Goal: Book appointment/travel/reservation

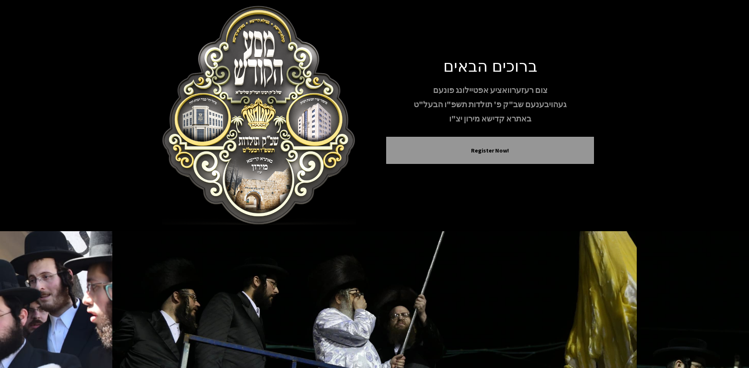
scroll to position [41, 0]
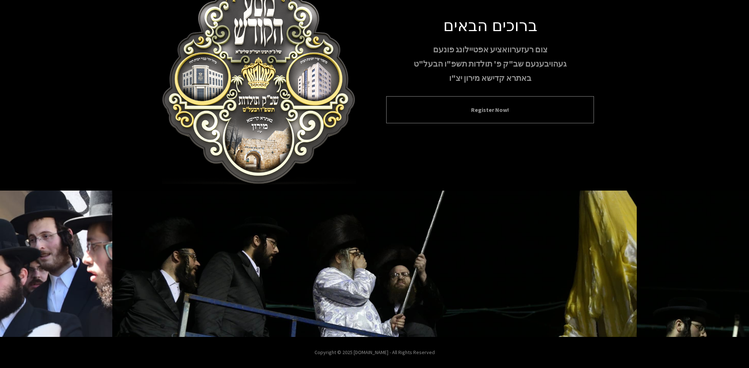
click at [467, 113] on button "Register Now!" at bounding box center [489, 109] width 189 height 9
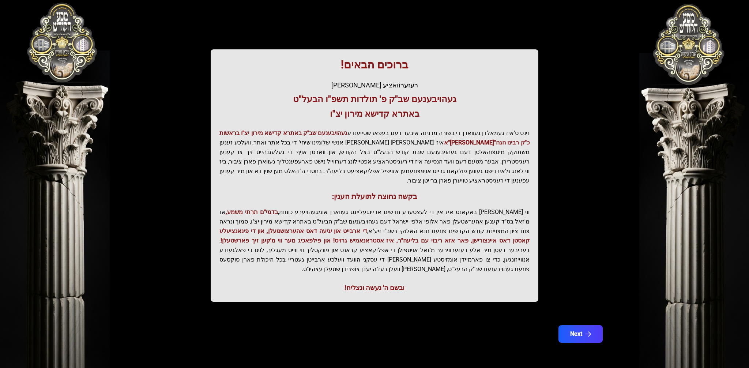
scroll to position [75, 0]
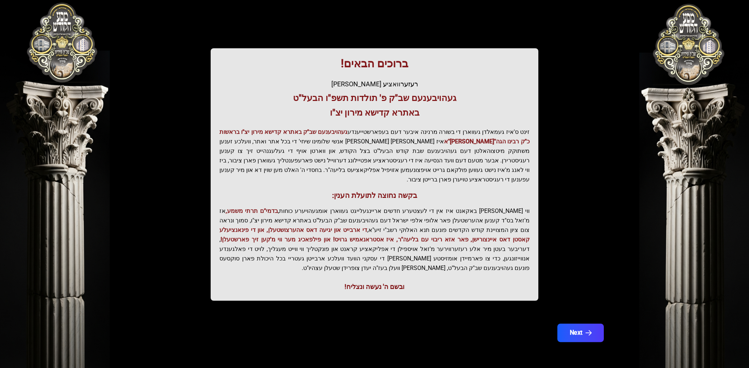
click at [579, 333] on button "Next" at bounding box center [580, 333] width 46 height 18
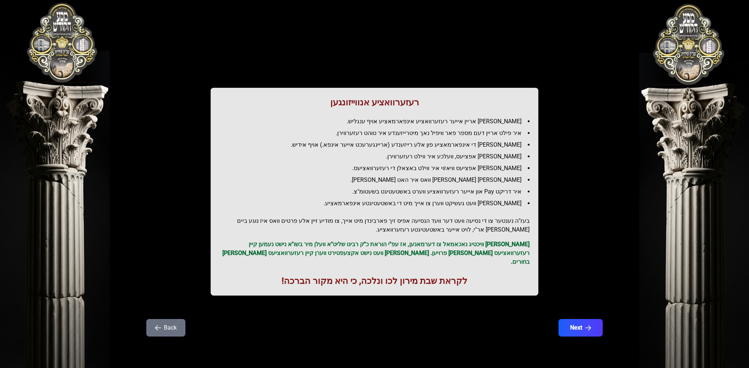
scroll to position [0, 0]
click at [579, 320] on button "Next" at bounding box center [580, 328] width 46 height 18
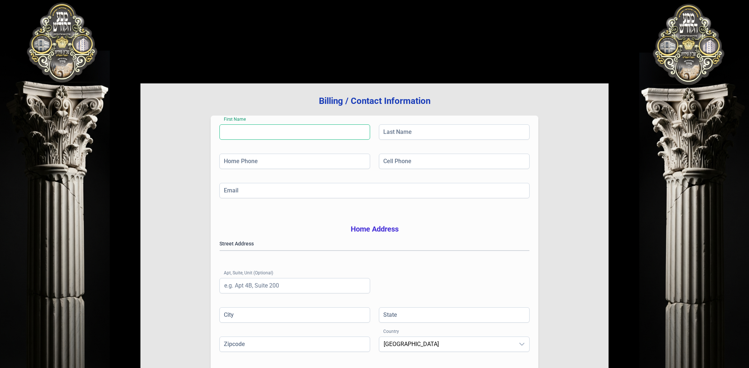
click at [306, 134] on input "First Name" at bounding box center [294, 131] width 151 height 15
type input "[PERSON_NAME]"
type input "[PHONE_NUMBER]"
type input "[EMAIL_ADDRESS][DOMAIN_NAME]"
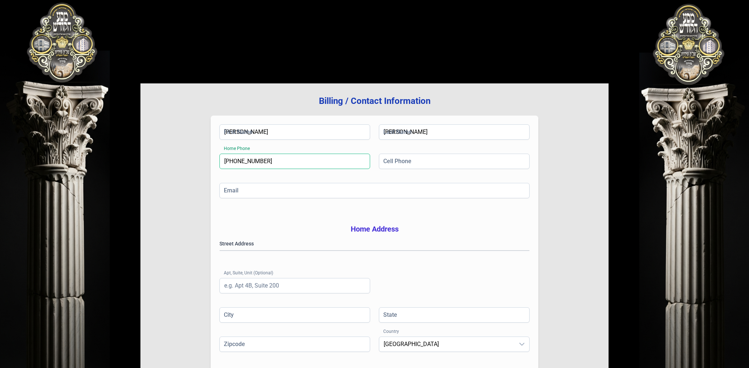
type input "302"
type input "[PERSON_NAME]"
type input "NY"
type input "10950"
drag, startPoint x: 241, startPoint y: 160, endPoint x: 211, endPoint y: 160, distance: 30.7
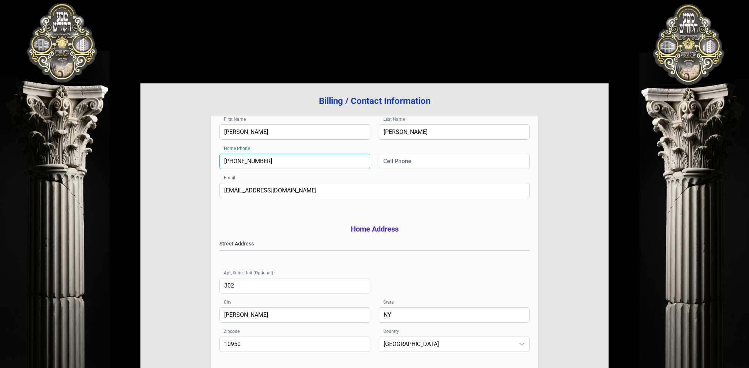
click at [211, 160] on div "First Name [PERSON_NAME] Last Name [PERSON_NAME] Home Phone [PHONE_NUMBER] Cell…" at bounding box center [375, 245] width 328 height 259
type input "[PHONE_NUMBER]"
click at [416, 165] on input "Cell Phone" at bounding box center [454, 161] width 151 height 15
type input "[PHONE_NUMBER]"
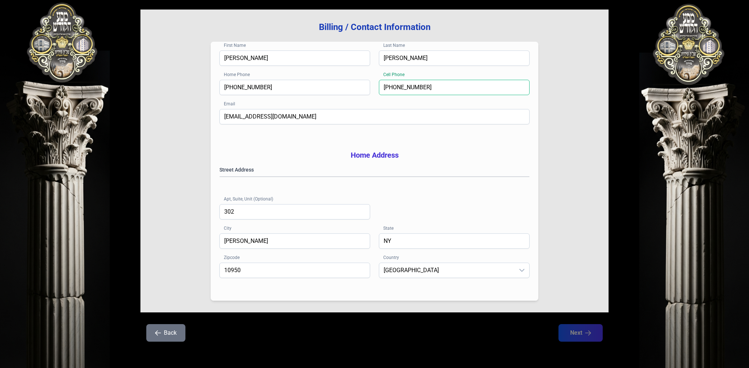
scroll to position [85, 0]
click at [220, 177] on gmp-place-autocomplete at bounding box center [220, 177] width 0 height 0
drag, startPoint x: 241, startPoint y: 271, endPoint x: 271, endPoint y: 271, distance: 29.6
click at [271, 271] on input "109508579" at bounding box center [294, 270] width 151 height 15
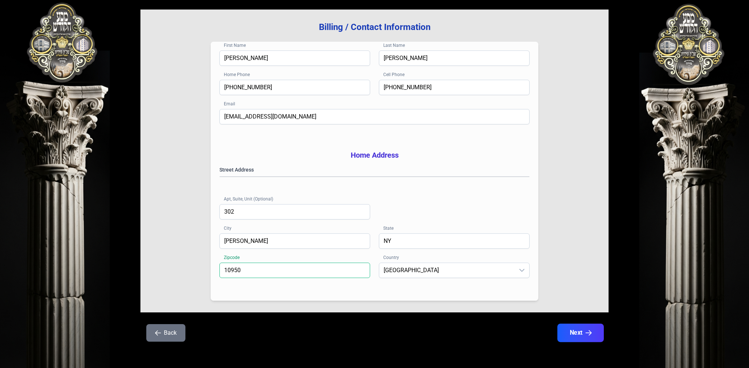
type input "10950"
click at [587, 333] on icon "button" at bounding box center [589, 333] width 6 height 6
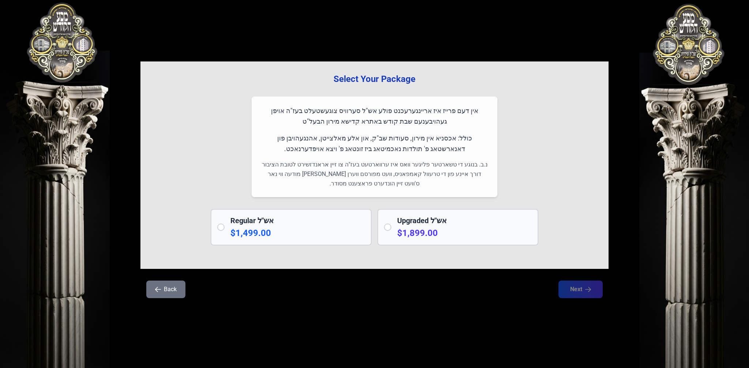
click at [223, 227] on input "radio" at bounding box center [220, 227] width 7 height 7
radio input "true"
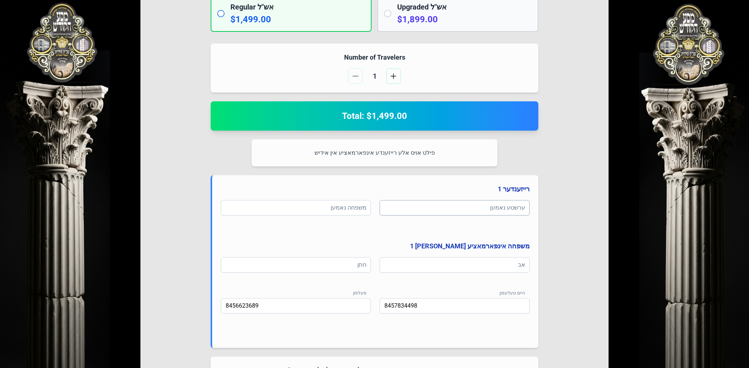
scroll to position [215, 0]
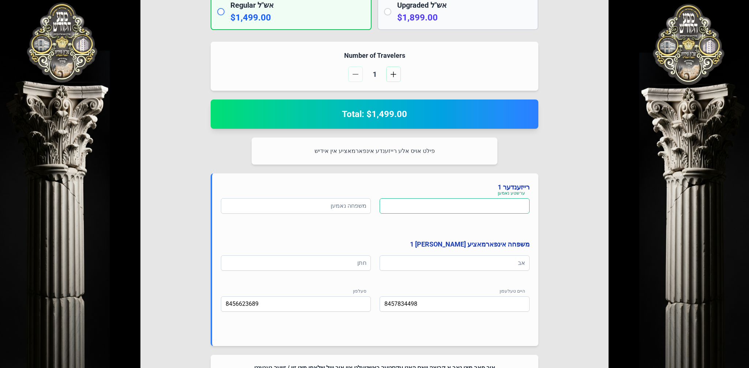
click at [491, 208] on input at bounding box center [455, 205] width 150 height 15
type input "g"
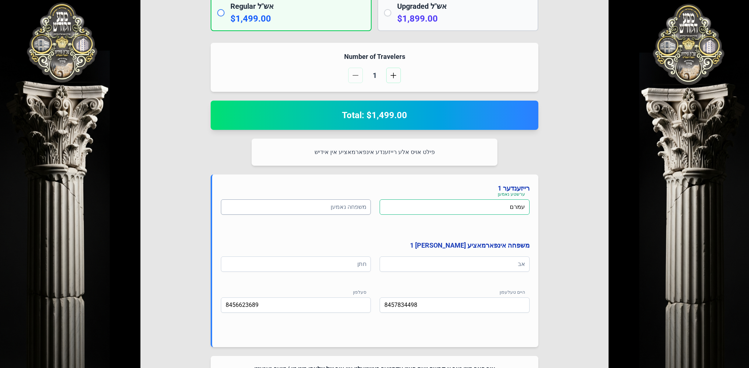
type input "עמרם"
click at [360, 207] on input at bounding box center [296, 206] width 150 height 15
type input "אקער"
click at [498, 265] on input at bounding box center [455, 263] width 150 height 15
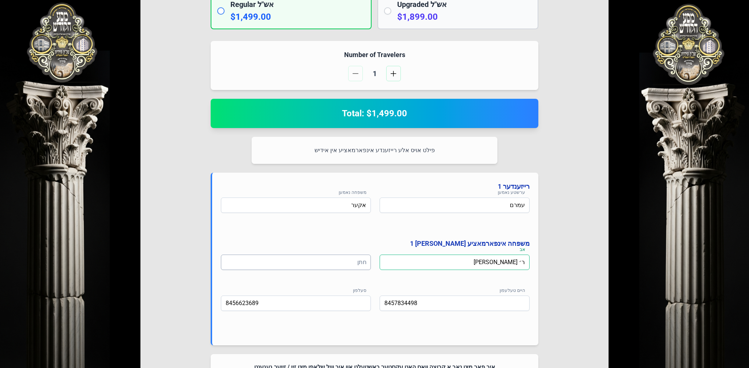
type input "ר׳ [PERSON_NAME]"
click at [358, 264] on input at bounding box center [296, 262] width 150 height 15
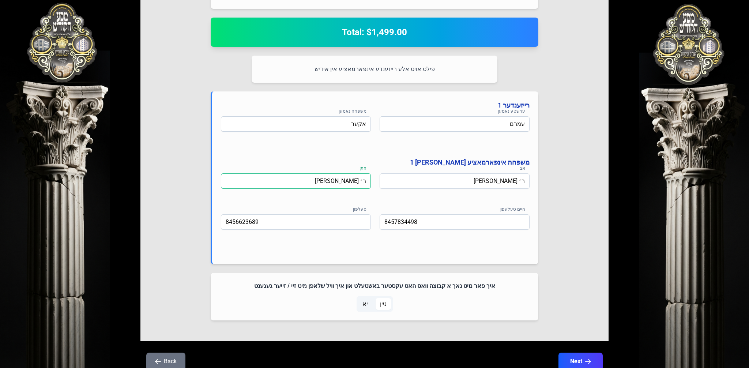
scroll to position [298, 0]
type input "ר׳ [PERSON_NAME]"
click at [387, 304] on span "ניין" at bounding box center [383, 303] width 7 height 9
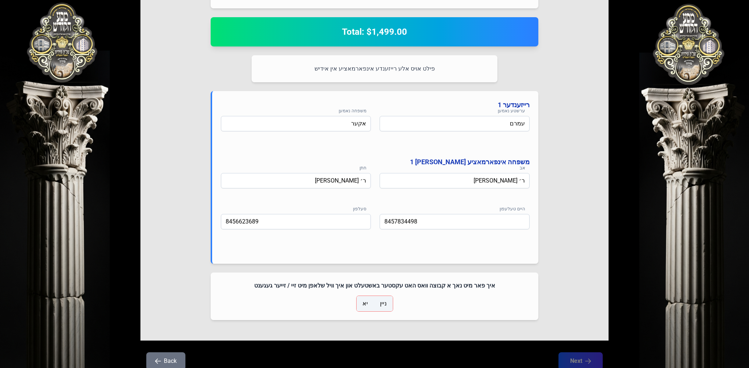
click at [384, 304] on span "ניין" at bounding box center [383, 303] width 7 height 9
click at [574, 361] on button "Next" at bounding box center [580, 361] width 46 height 18
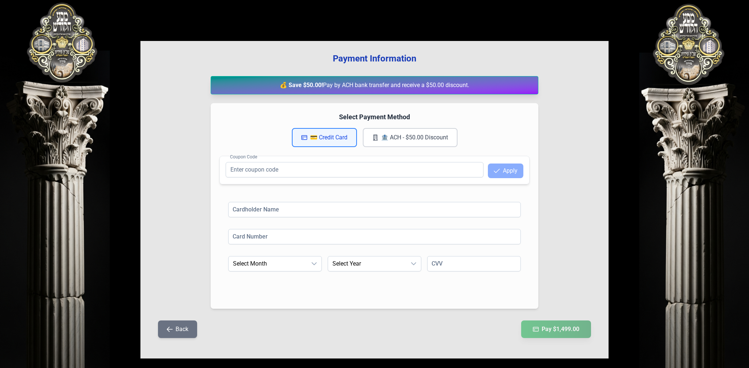
scroll to position [50, 0]
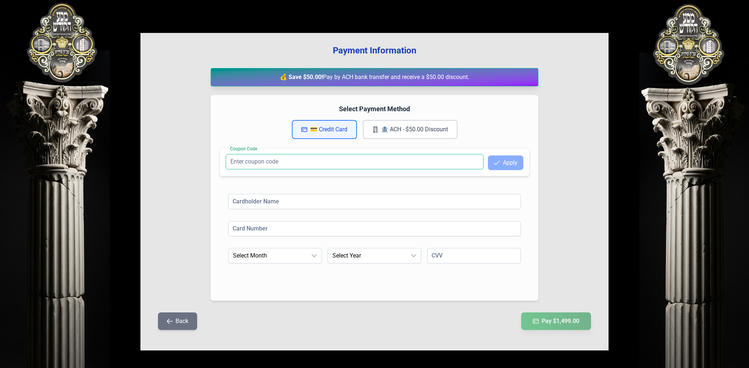
click at [261, 164] on input "Coupon Code" at bounding box center [355, 161] width 258 height 15
click at [630, 120] on div "בעזהשי"ת 0 1 2 3 4 5 6 Payment Information 💰 Save $50.00! Pay by ACH bank trans…" at bounding box center [374, 159] width 749 height 418
click at [255, 203] on input at bounding box center [374, 201] width 293 height 15
click at [101, 174] on div "בעזהשי"ת 0 1 2 3 4 5 6 Payment Information 💰 Save $50.00! Pay by ACH bank trans…" at bounding box center [374, 159] width 749 height 418
